Goal: Check status: Check status

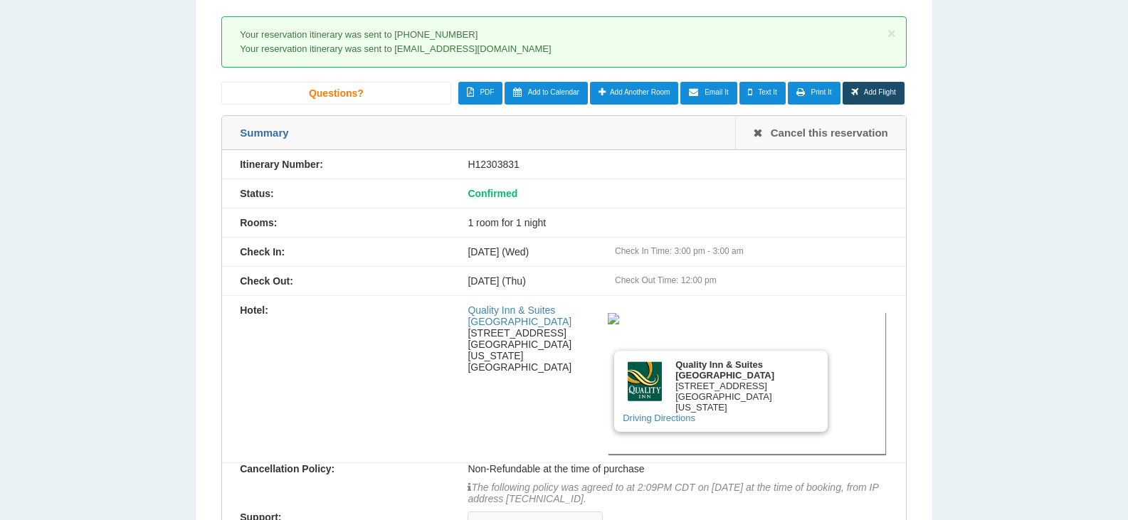
scroll to position [171, 0]
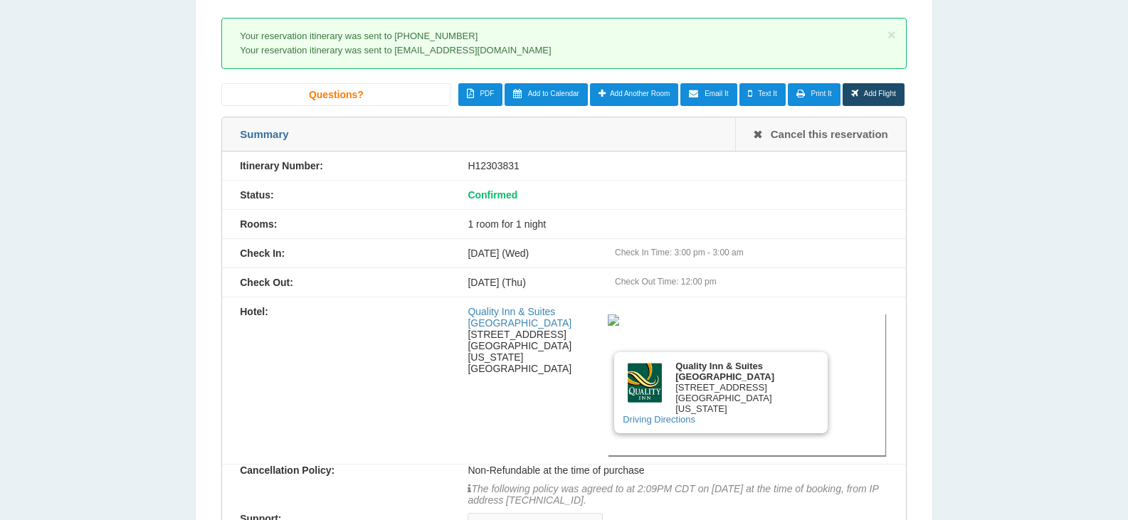
click at [505, 166] on div "H12303831" at bounding box center [677, 165] width 455 height 11
copy div "H12303831"
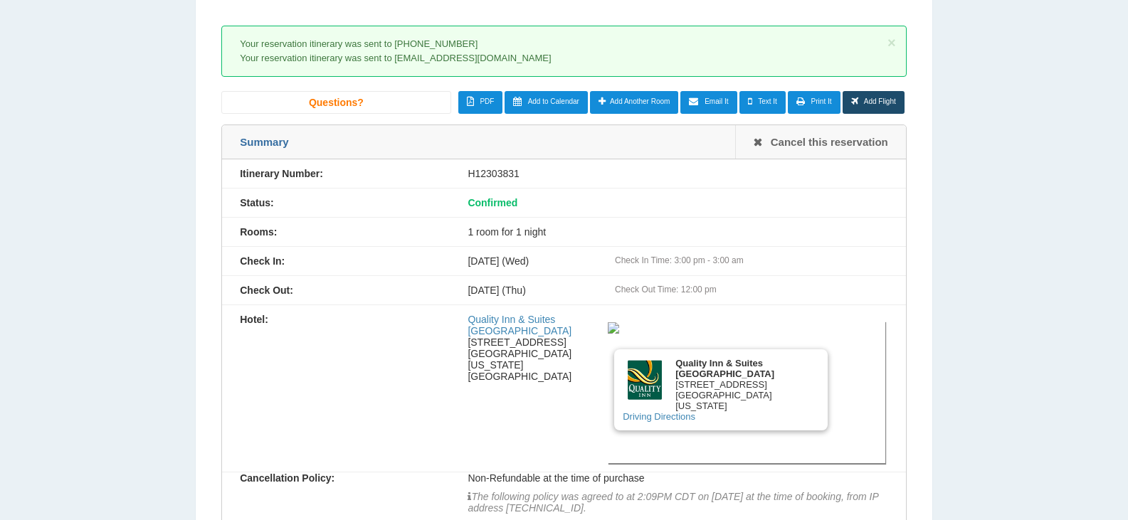
scroll to position [152, 0]
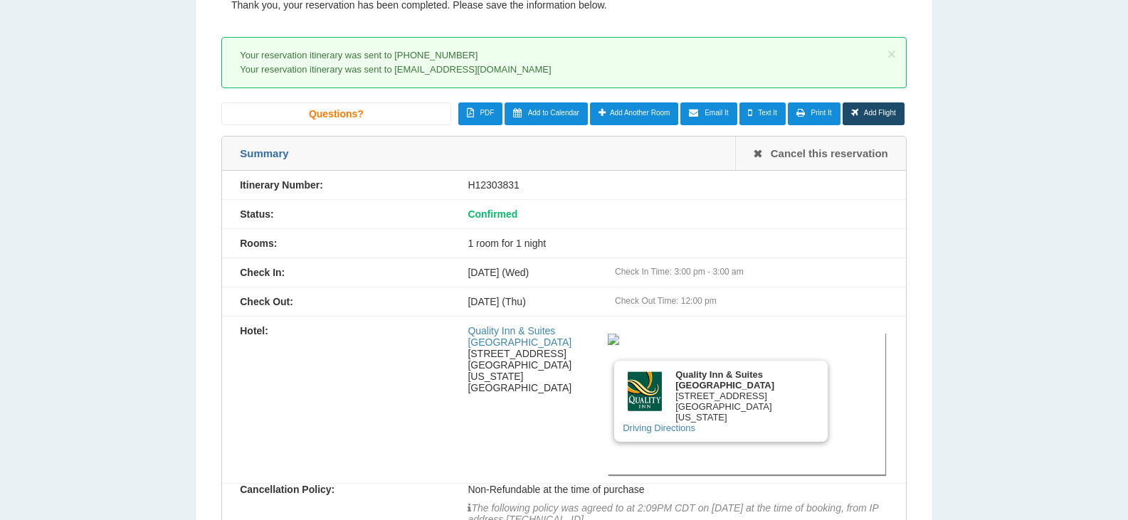
click at [485, 178] on div "Itinerary Number: H12303831" at bounding box center [564, 185] width 684 height 29
copy div "H12303831"
click at [497, 184] on div "H12303831" at bounding box center [677, 184] width 455 height 11
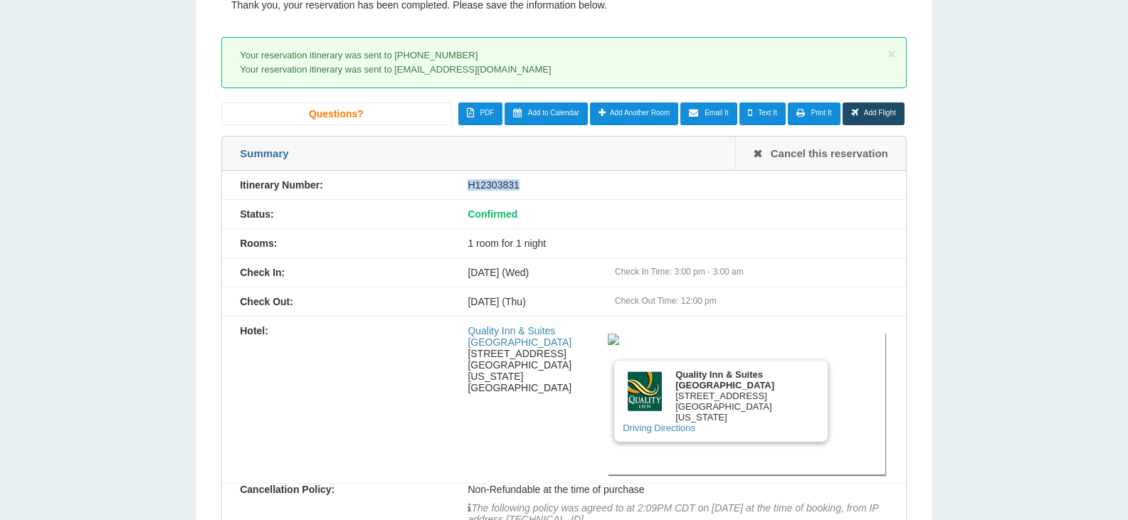
click at [497, 184] on div "H12303831" at bounding box center [677, 184] width 455 height 11
copy div "H12303831"
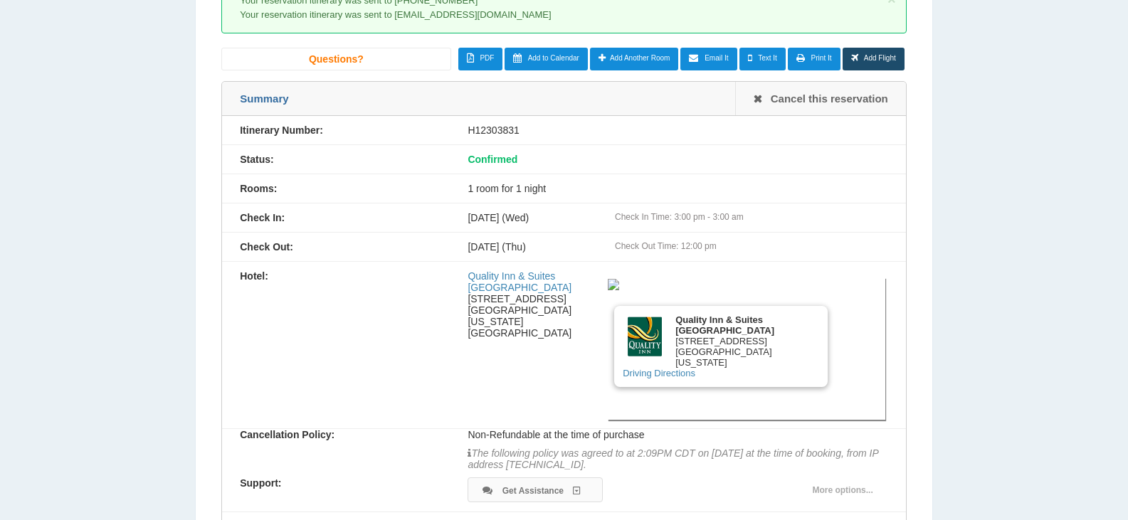
scroll to position [213, 0]
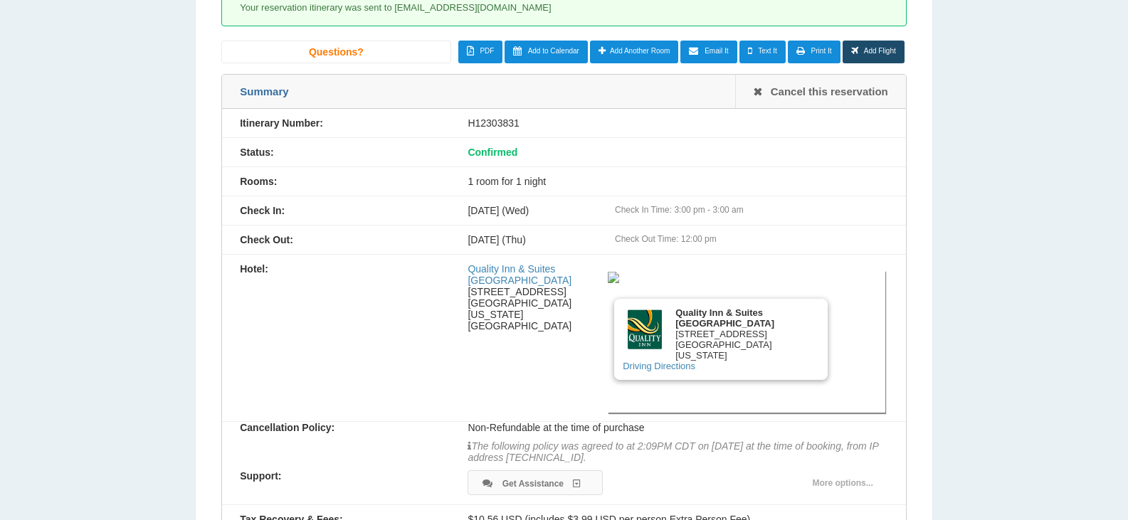
click at [505, 125] on div "H12303831" at bounding box center [677, 122] width 455 height 11
copy div "H12303831"
drag, startPoint x: 487, startPoint y: 123, endPoint x: 740, endPoint y: 149, distance: 254.0
click at [740, 149] on div "Confirmed" at bounding box center [677, 152] width 455 height 11
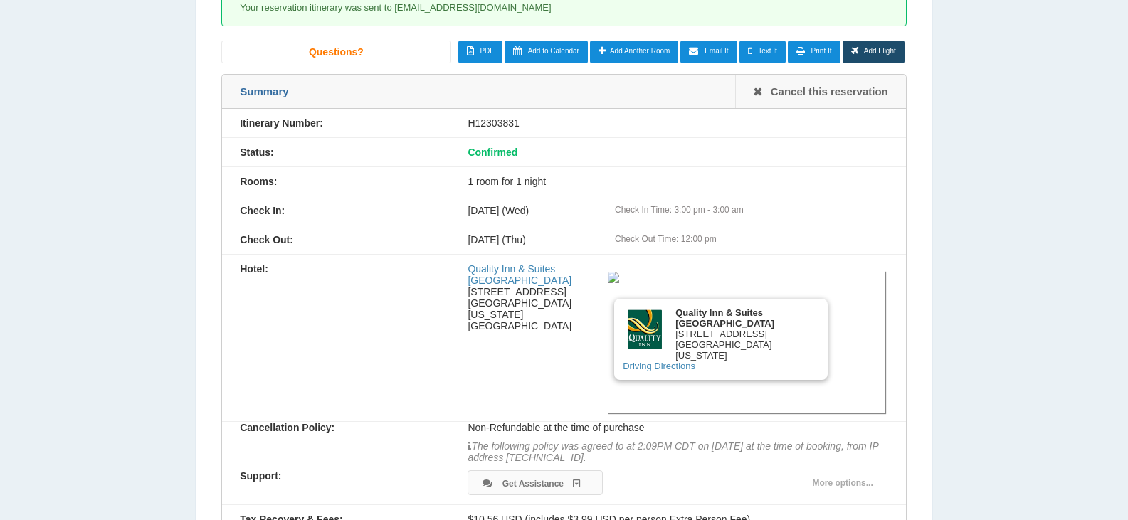
click at [570, 136] on div "Itinerary Number: H12303831" at bounding box center [564, 123] width 684 height 29
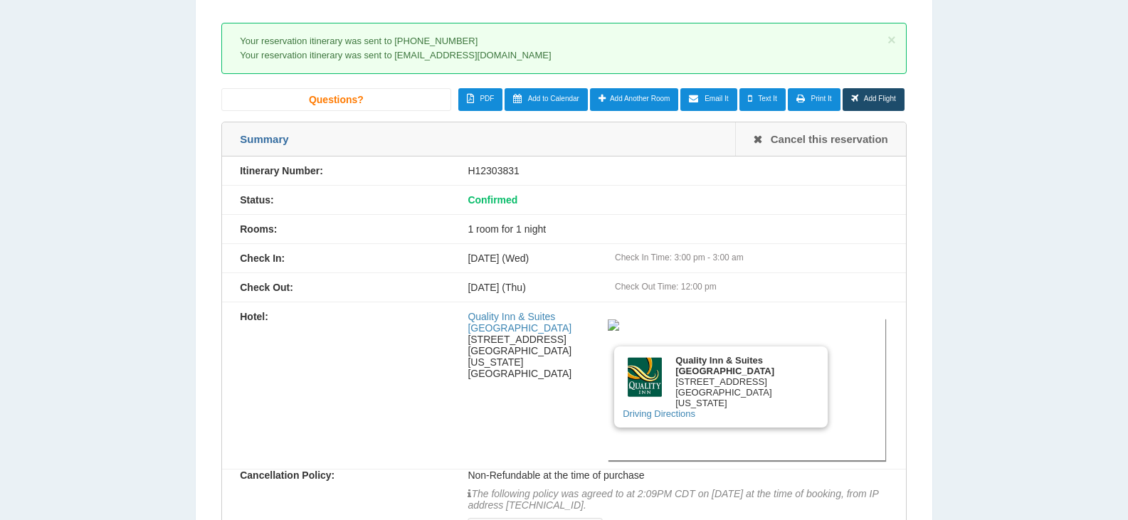
scroll to position [142, 0]
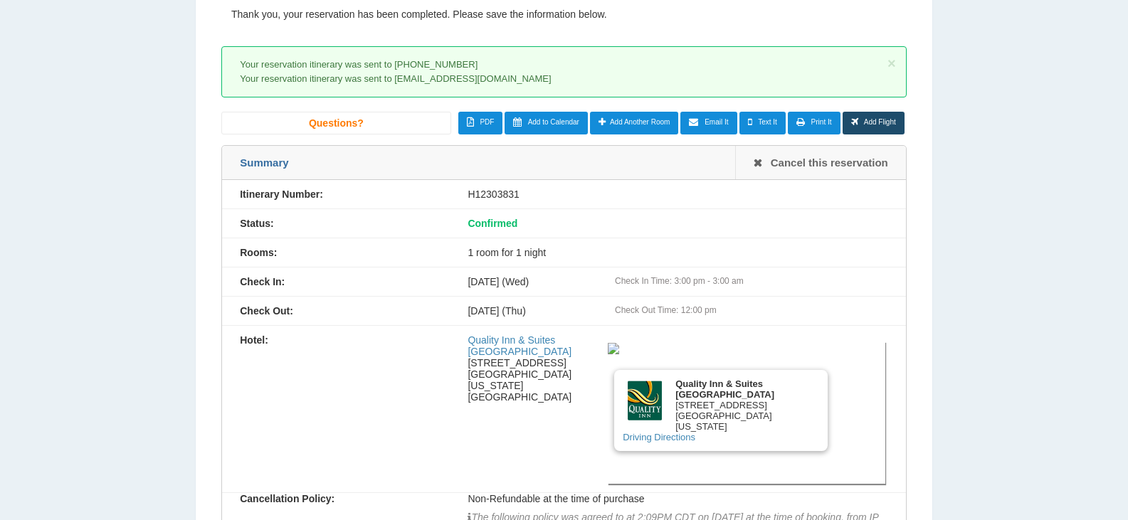
click at [485, 194] on div "H12303831" at bounding box center [677, 194] width 455 height 11
copy div "H12303831"
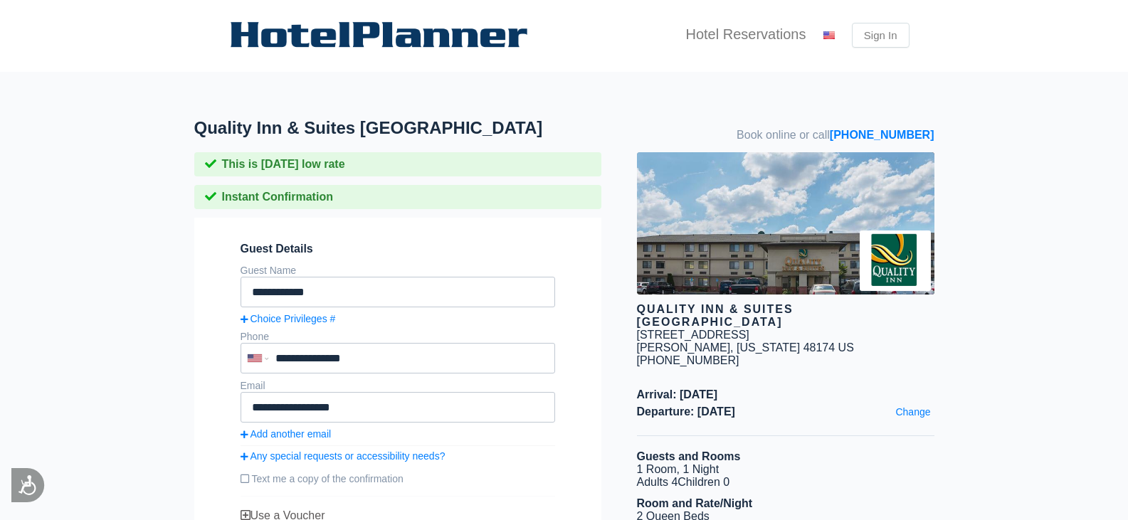
scroll to position [118, 0]
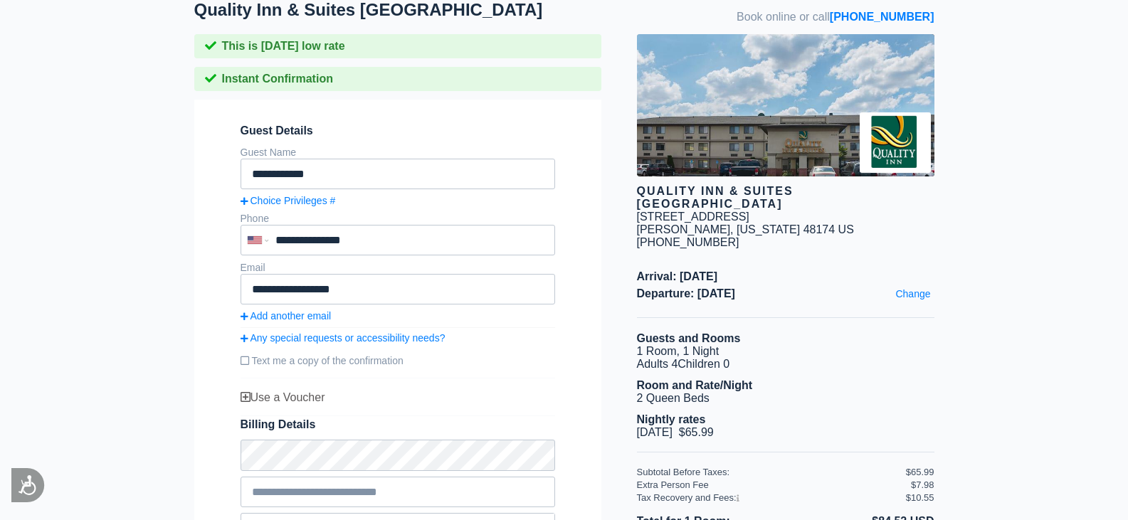
click at [295, 370] on label "Text me a copy of the confirmation" at bounding box center [398, 360] width 315 height 23
type input "**********"
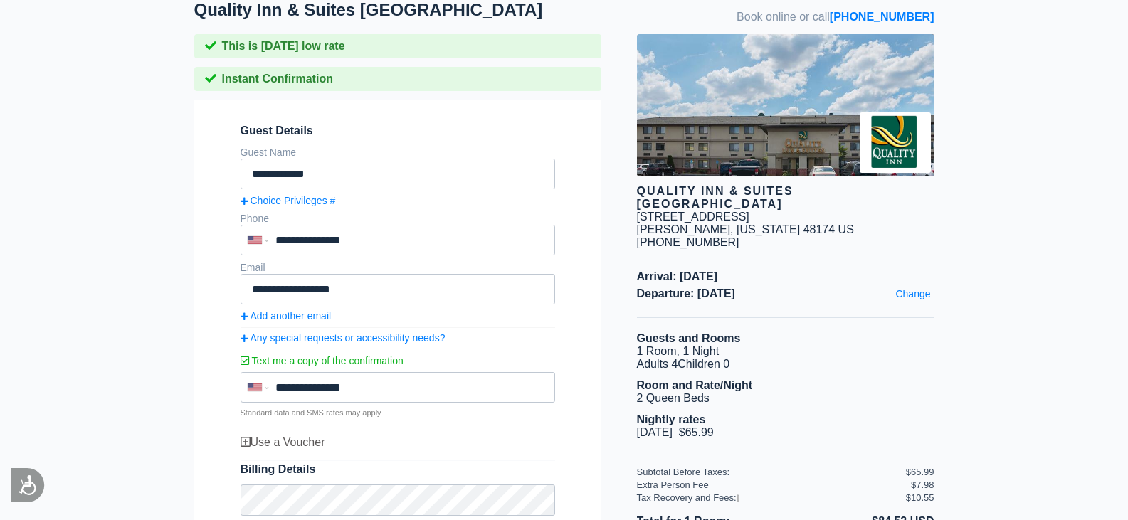
click at [310, 449] on div "Use a Voucher" at bounding box center [398, 442] width 315 height 13
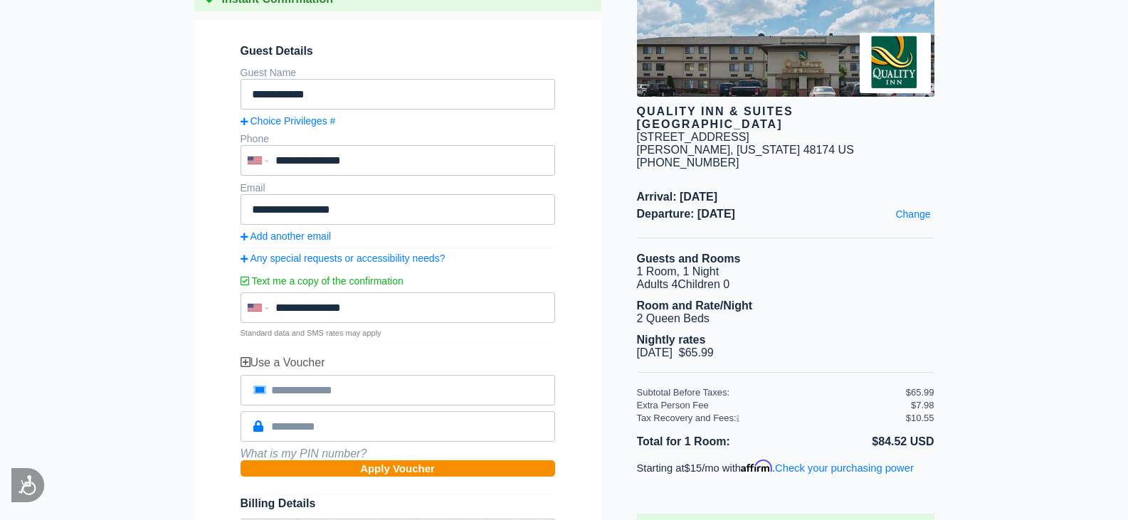
scroll to position [285, 0]
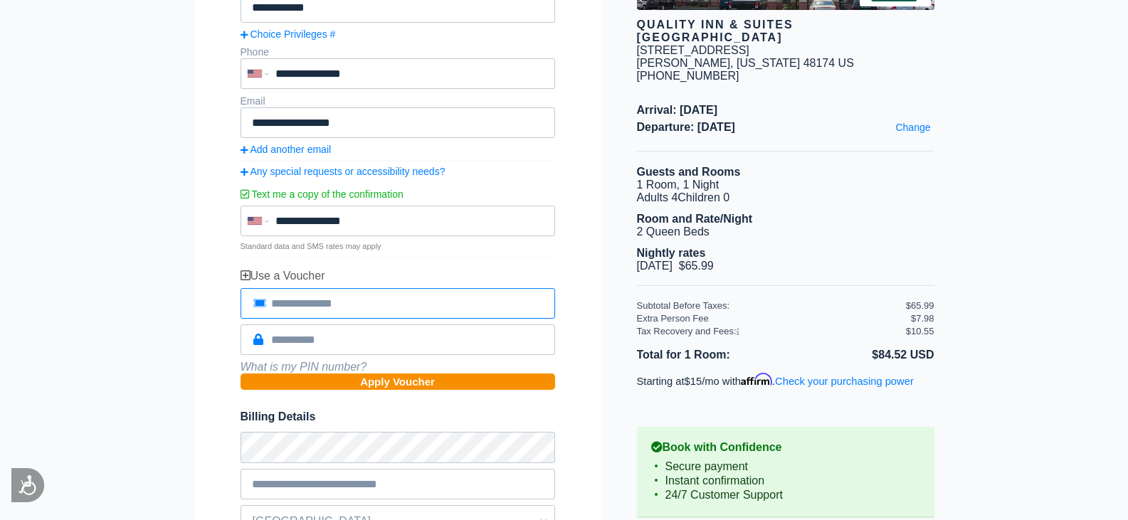
click at [331, 304] on input "tel" at bounding box center [398, 303] width 315 height 31
paste input "**********"
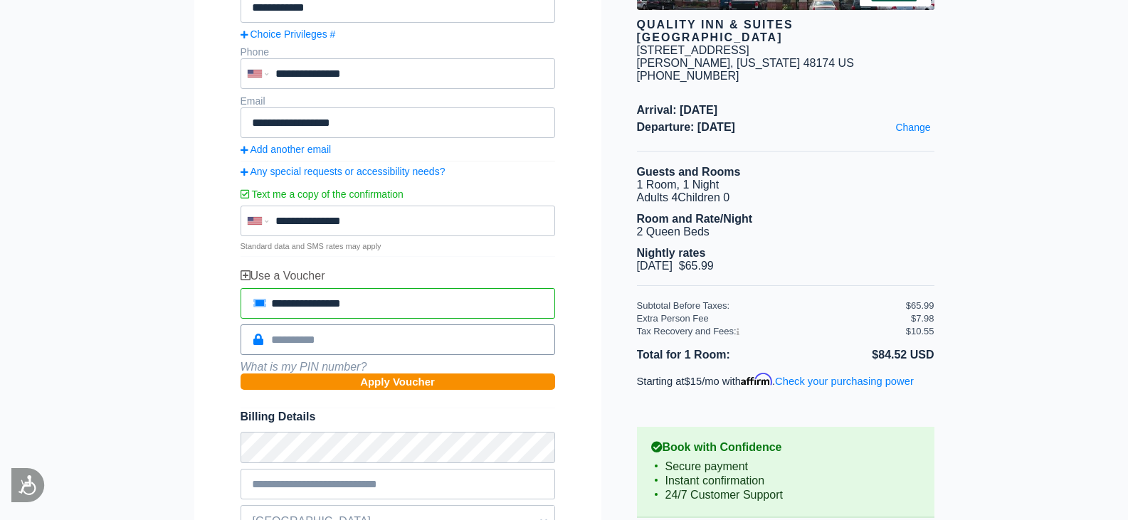
type input "**********"
click at [436, 348] on input "tel" at bounding box center [398, 339] width 315 height 31
paste input "******"
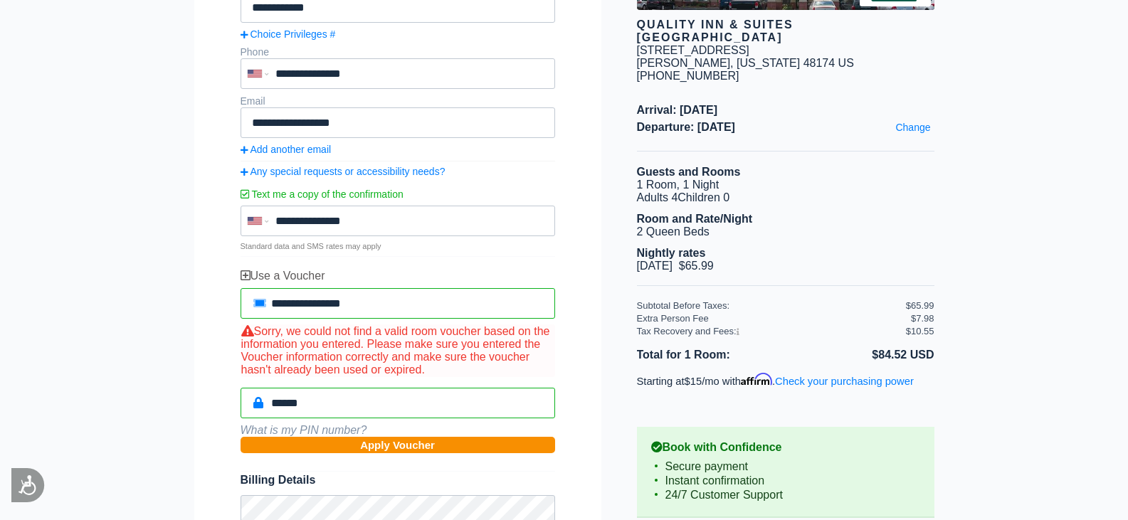
type input "******"
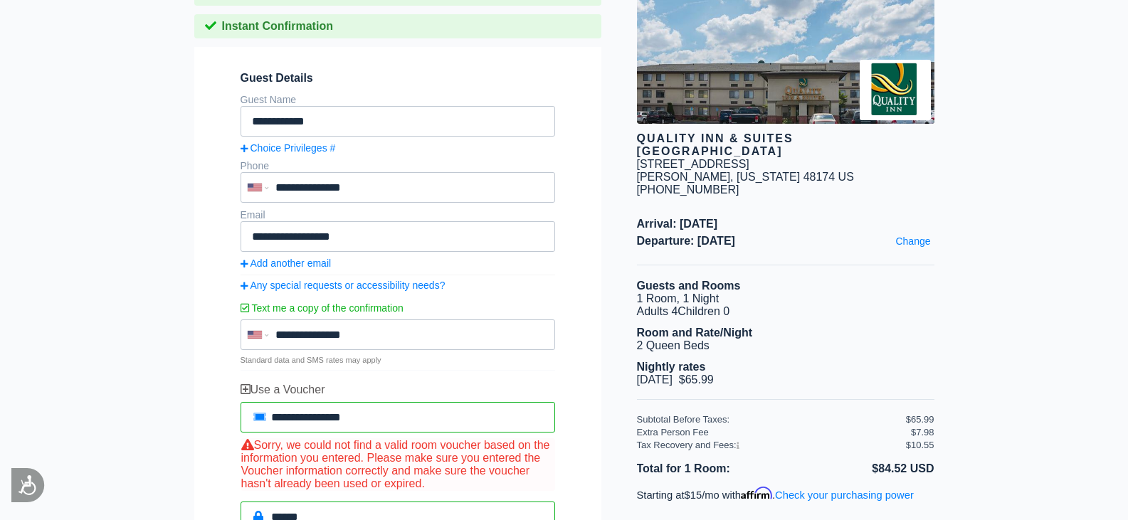
scroll to position [213, 0]
